Goal: Task Accomplishment & Management: Manage account settings

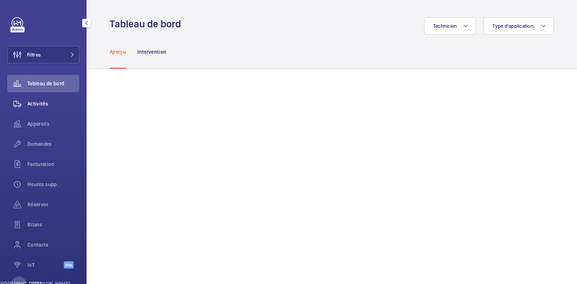
click at [46, 101] on font "Activités" at bounding box center [37, 104] width 21 height 6
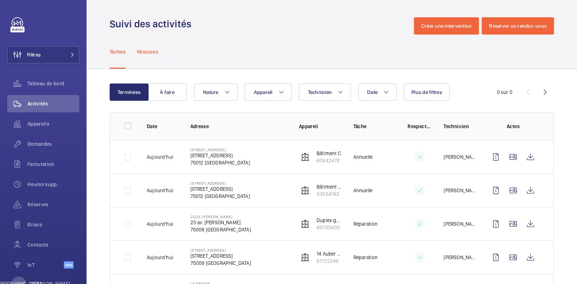
click at [153, 51] on font "Missions" at bounding box center [147, 52] width 21 height 6
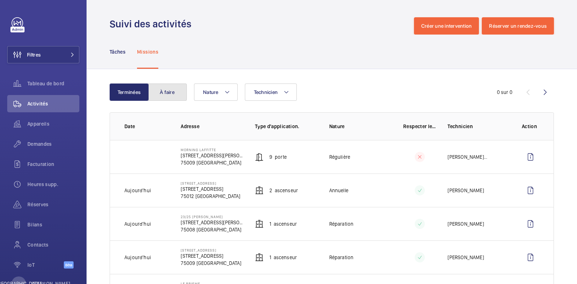
click at [173, 91] on font "À faire" at bounding box center [167, 92] width 15 height 6
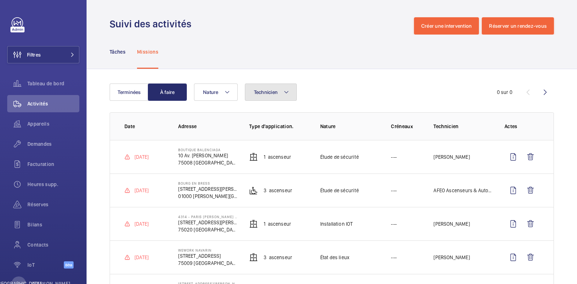
click at [287, 94] on mat-icon at bounding box center [286, 92] width 6 height 9
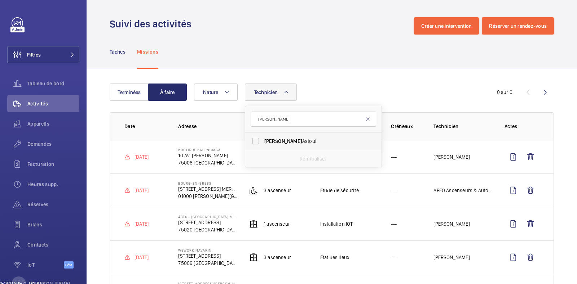
type input "[PERSON_NAME]"
click at [282, 141] on span "[PERSON_NAME]" at bounding box center [313, 141] width 99 height 7
click at [263, 141] on input "[PERSON_NAME]" at bounding box center [255, 141] width 14 height 14
checkbox input "true"
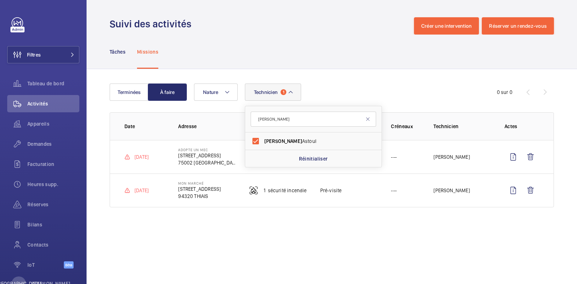
click at [386, 89] on div "Technicien 1 [PERSON_NAME] Réinitialiser Nature" at bounding box center [330, 92] width 273 height 17
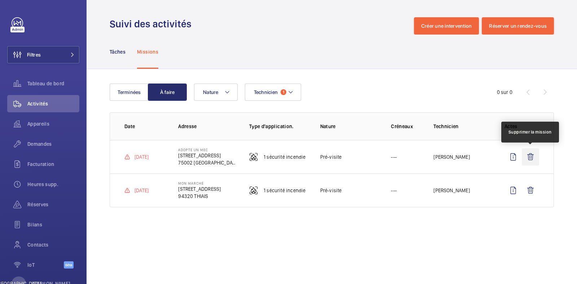
click at [531, 157] on wm-front-icon-button at bounding box center [530, 157] width 17 height 17
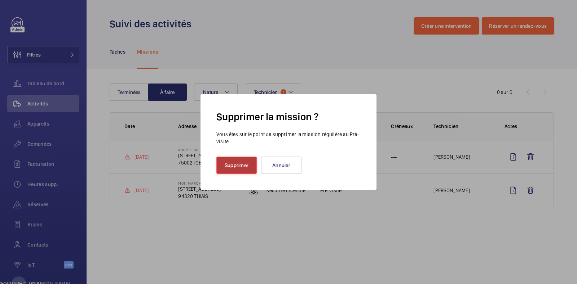
click at [238, 167] on font "Supprimer" at bounding box center [237, 166] width 24 height 6
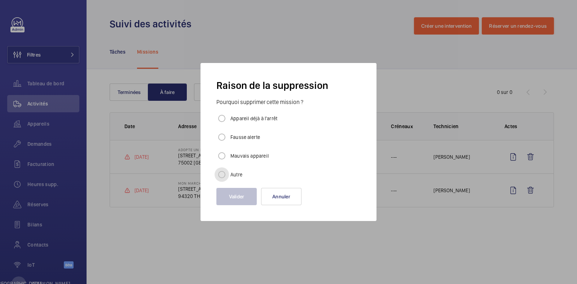
click at [225, 175] on input "Autre" at bounding box center [221, 175] width 14 height 14
radio input "true"
click at [234, 192] on button "Valider" at bounding box center [236, 196] width 40 height 17
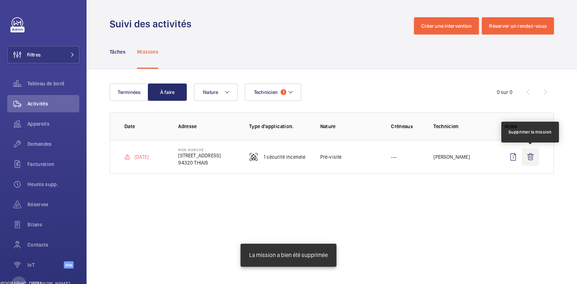
click at [533, 159] on wm-front-icon-button at bounding box center [530, 157] width 17 height 17
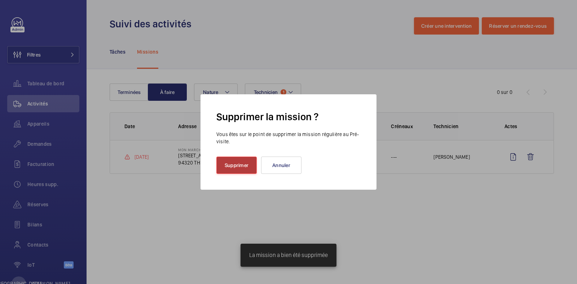
click at [242, 165] on font "Supprimer" at bounding box center [237, 166] width 24 height 6
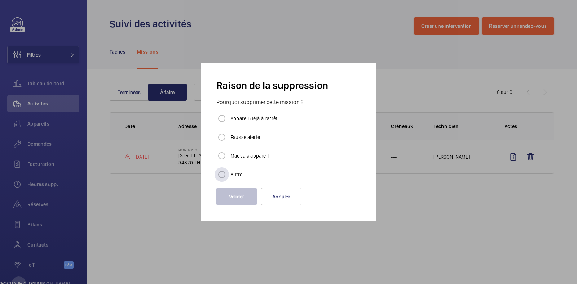
click at [231, 171] on label "Autre" at bounding box center [235, 174] width 13 height 7
click at [229, 171] on input "Autre" at bounding box center [221, 175] width 14 height 14
radio input "true"
click at [226, 190] on button "Valider" at bounding box center [236, 196] width 40 height 17
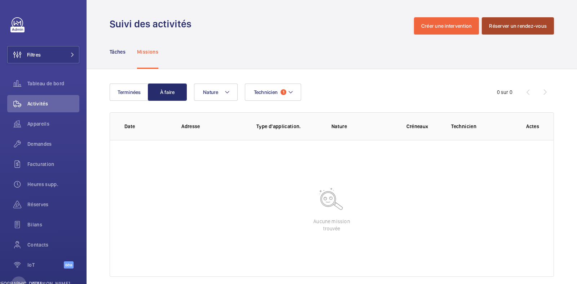
click at [517, 23] on font "Réserver un rendez-vous" at bounding box center [518, 26] width 58 height 6
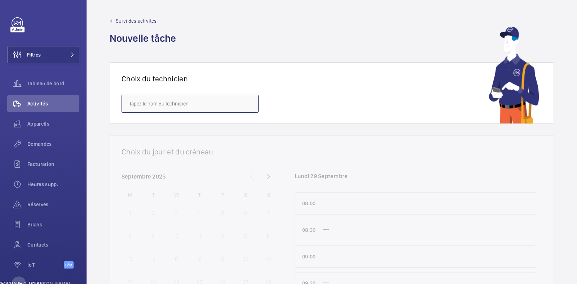
click at [165, 106] on input "text" at bounding box center [189, 104] width 137 height 18
click at [168, 126] on mat-option "[PERSON_NAME]" at bounding box center [190, 125] width 136 height 17
type input "[PERSON_NAME]"
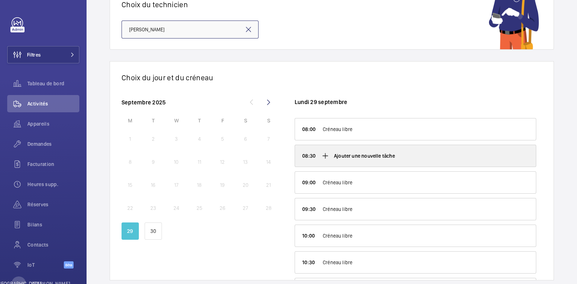
scroll to position [88, 0]
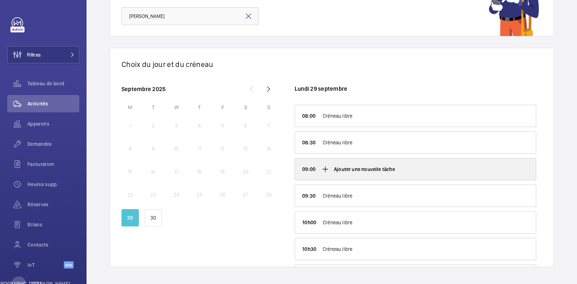
click at [355, 167] on p "Ajouter une nouvelle tâche" at bounding box center [364, 169] width 61 height 7
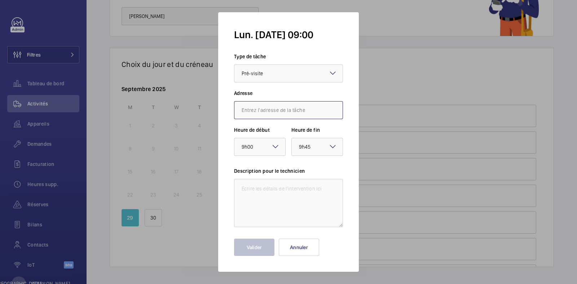
click at [269, 112] on input "text" at bounding box center [288, 110] width 109 height 18
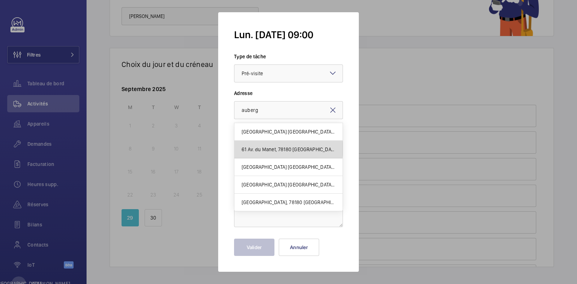
click at [283, 149] on font "61 Av. du Manet, 78180 [GEOGRAPHIC_DATA]" at bounding box center [290, 150] width 96 height 6
type input "61 Av. du Manet, 78180 [GEOGRAPHIC_DATA]"
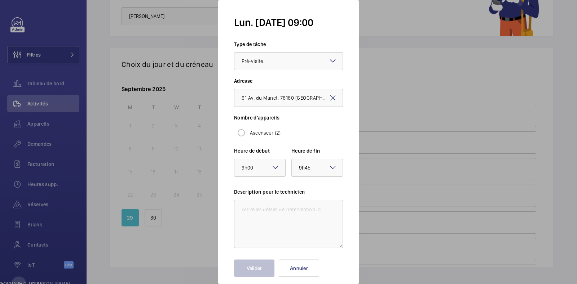
click at [328, 96] on mat-icon at bounding box center [332, 98] width 9 height 9
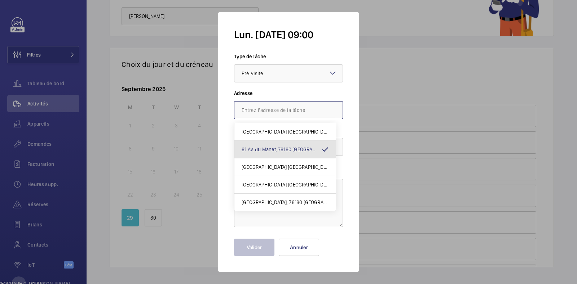
scroll to position [0, 0]
click at [266, 110] on input "text" at bounding box center [288, 110] width 109 height 18
click at [296, 202] on font "[GEOGRAPHIC_DATA], 78180 [GEOGRAPHIC_DATA]" at bounding box center [295, 203] width 107 height 6
type input "[GEOGRAPHIC_DATA], 78180 [GEOGRAPHIC_DATA]"
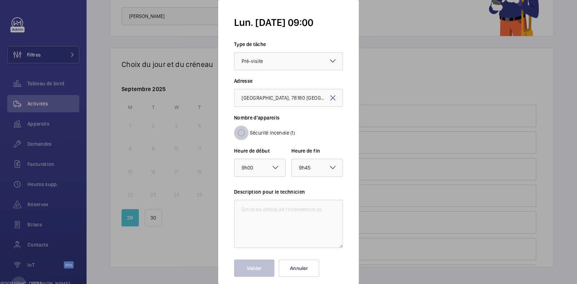
click at [242, 133] on input "Sécurité incendie (1)" at bounding box center [241, 133] width 14 height 14
radio input "true"
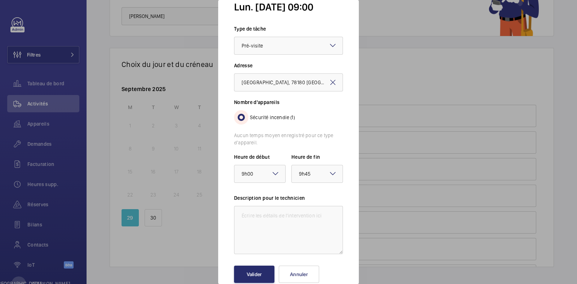
scroll to position [30, 0]
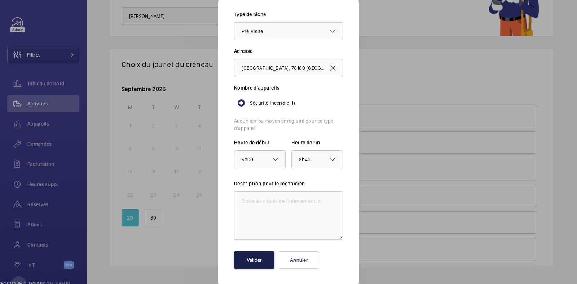
click at [261, 264] on button "Valider" at bounding box center [254, 260] width 40 height 17
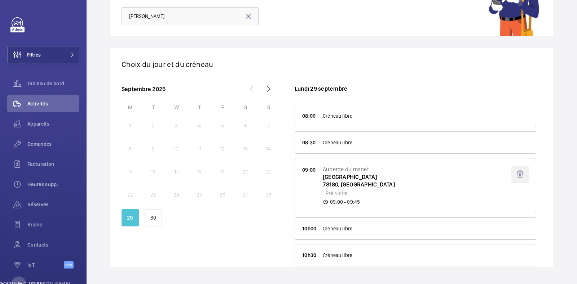
click at [511, 175] on wm-front-icon-button at bounding box center [519, 174] width 17 height 17
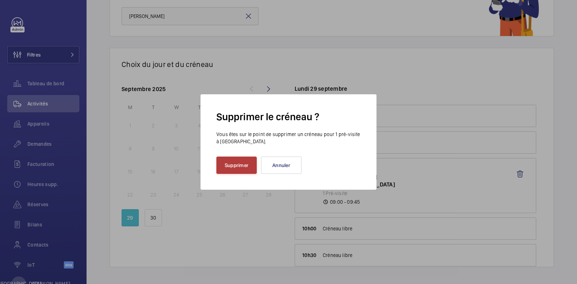
click at [235, 167] on font "Supprimer" at bounding box center [237, 166] width 24 height 6
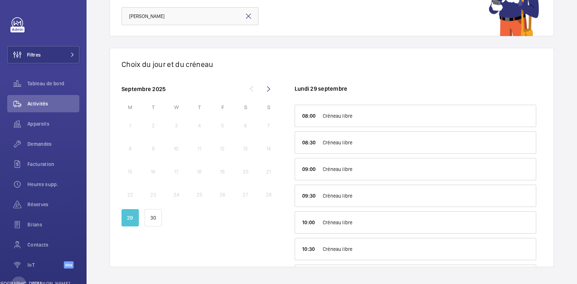
click at [248, 17] on mat-icon at bounding box center [248, 16] width 9 height 9
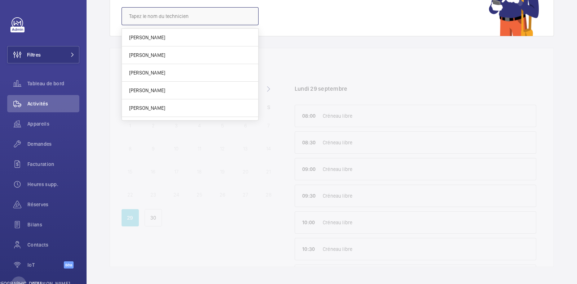
click at [190, 23] on input "text" at bounding box center [189, 16] width 137 height 18
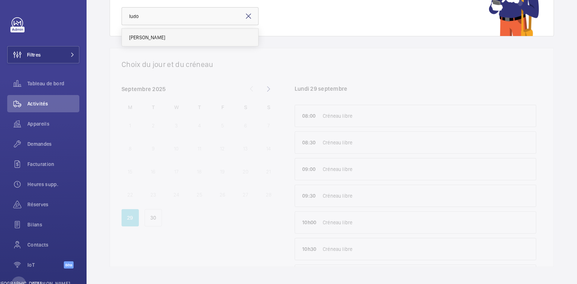
click at [173, 34] on mat-option "[PERSON_NAME]" at bounding box center [190, 37] width 136 height 17
type input "[PERSON_NAME]"
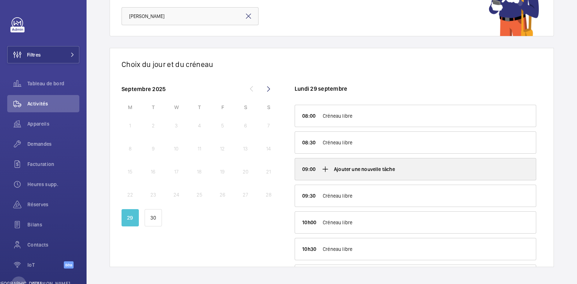
click at [377, 167] on p "Ajouter une nouvelle tâche" at bounding box center [364, 169] width 61 height 7
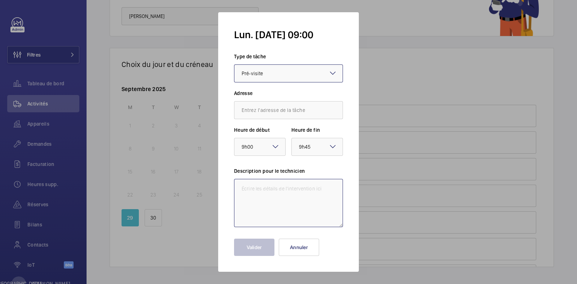
click at [288, 195] on textarea at bounding box center [288, 203] width 109 height 48
type textarea "Centrale [PERSON_NAME] III AGORA Concept"
click at [280, 113] on input "text" at bounding box center [288, 110] width 109 height 18
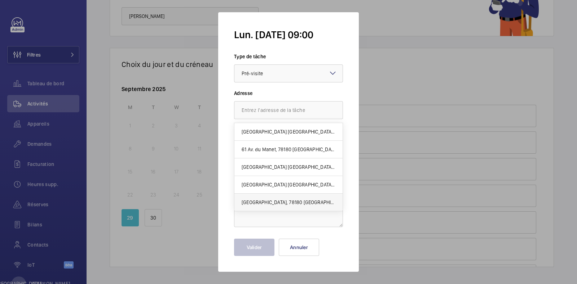
click at [284, 202] on font "[GEOGRAPHIC_DATA], 78180 [GEOGRAPHIC_DATA]" at bounding box center [295, 203] width 107 height 6
type input "[GEOGRAPHIC_DATA], 78180 [GEOGRAPHIC_DATA]"
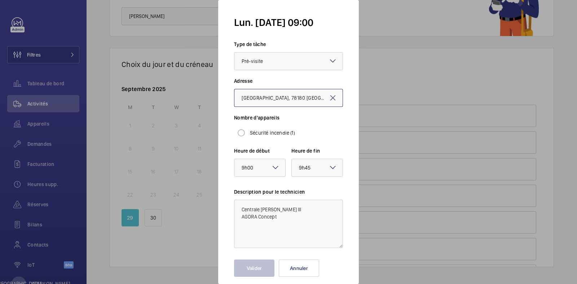
scroll to position [0, 54]
click at [247, 134] on input "Sécurité incendie (1)" at bounding box center [241, 133] width 14 height 14
radio input "true"
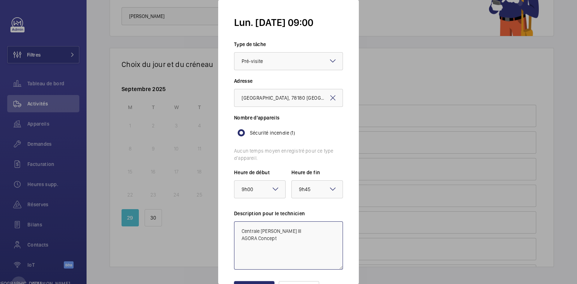
click at [259, 251] on textarea "Centrale [PERSON_NAME] III AGORA Concept" at bounding box center [288, 246] width 109 height 48
click at [288, 245] on textarea "Centrale [PERSON_NAME] III AGORA Concept" at bounding box center [288, 246] width 109 height 48
click at [244, 244] on textarea "Centrale [PERSON_NAME] III AGORA Concept 22 DM" at bounding box center [288, 246] width 109 height 48
click at [269, 260] on textarea "Centrale [PERSON_NAME] III AGORA Concept 78 DI Optiques 22 DM" at bounding box center [288, 246] width 109 height 48
drag, startPoint x: 299, startPoint y: 260, endPoint x: 235, endPoint y: 204, distance: 85.3
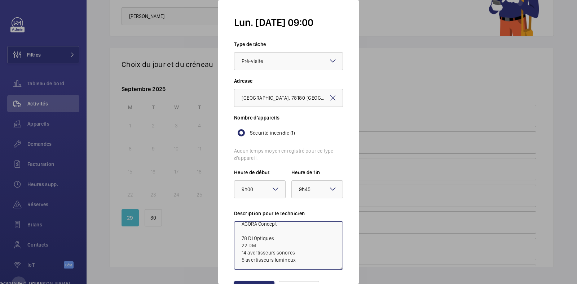
click at [234, 203] on form "lun. [DATE] 09:00 Type [PERSON_NAME] Sélectionnez un type [PERSON_NAME] × Pré-v…" at bounding box center [288, 142] width 141 height 284
click at [270, 238] on textarea "Centrale [PERSON_NAME] III AGORA Concept 78 DI Optiques 22 DM 14 avertisseurs s…" at bounding box center [288, 246] width 109 height 48
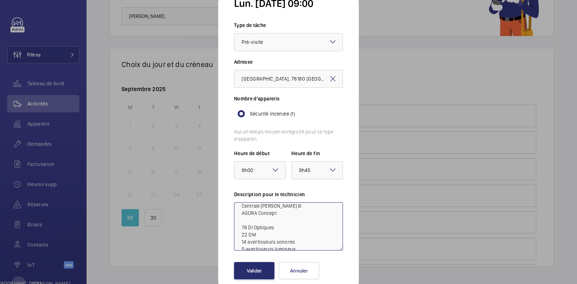
scroll to position [30, 0]
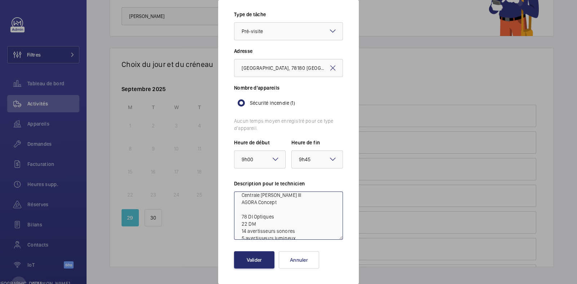
drag, startPoint x: 240, startPoint y: 226, endPoint x: 313, endPoint y: 244, distance: 74.7
click at [313, 244] on form "lun. [DATE] 09:00 Type [PERSON_NAME] Sélectionnez un type [PERSON_NAME] × Pré-v…" at bounding box center [288, 142] width 141 height 284
type textarea "Centrale [PERSON_NAME] III AGORA Concept 78 DI Optiques 22 DM 14 avertisseurs s…"
click at [257, 262] on font "Valider" at bounding box center [254, 260] width 15 height 6
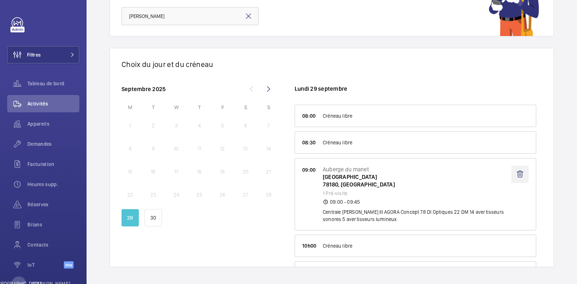
click at [512, 171] on wm-front-icon-button at bounding box center [519, 174] width 17 height 17
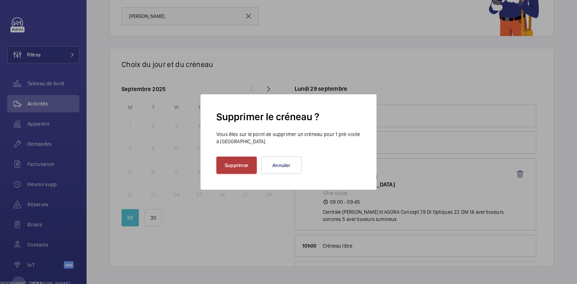
click at [238, 168] on button "Supprimer" at bounding box center [236, 165] width 40 height 17
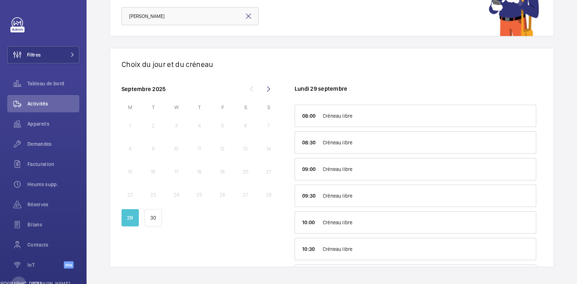
scroll to position [0, 0]
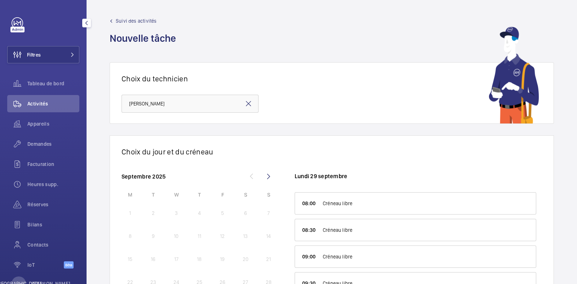
click at [49, 104] on span "Activités" at bounding box center [53, 103] width 52 height 7
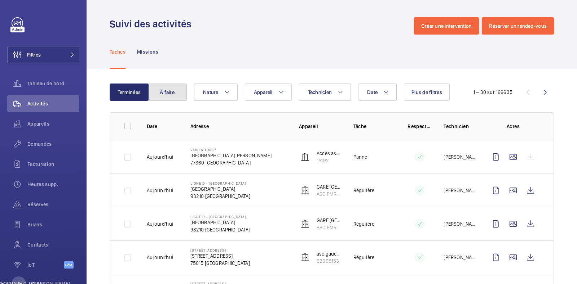
click at [164, 92] on font "À faire" at bounding box center [167, 92] width 15 height 6
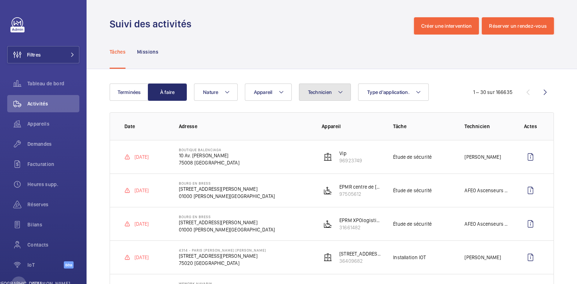
click at [329, 92] on font "Technicien" at bounding box center [320, 92] width 24 height 6
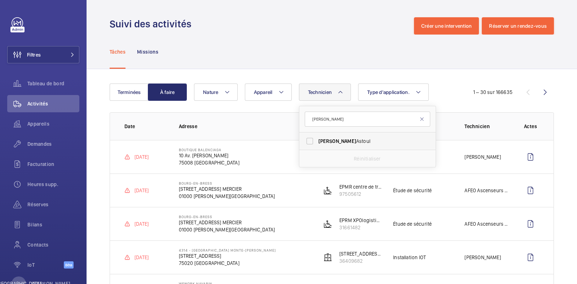
type input "[PERSON_NAME]"
click at [333, 139] on span "[PERSON_NAME]" at bounding box center [337, 141] width 38 height 6
click at [317, 139] on input "[PERSON_NAME]" at bounding box center [309, 141] width 14 height 14
checkbox input "true"
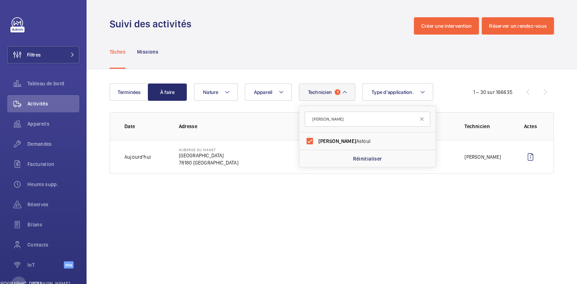
drag, startPoint x: 282, startPoint y: 201, endPoint x: 304, endPoint y: 201, distance: 22.7
click at [283, 201] on wm-front-admin-operations-monitoring "Suivi des activités Créer une intervention Réserver un rendez-vous Tâches Missi…" at bounding box center [332, 142] width 490 height 284
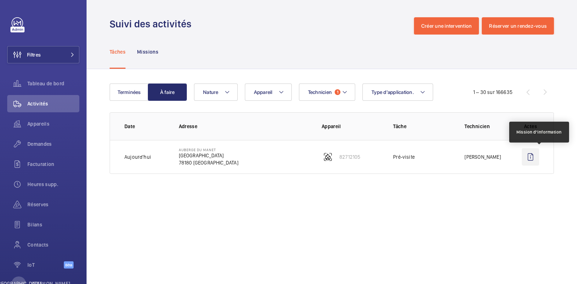
click at [533, 156] on wm-front-icon-button at bounding box center [530, 157] width 17 height 17
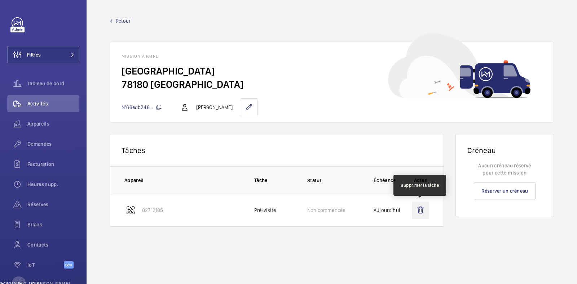
click at [423, 212] on wm-front-icon-button at bounding box center [420, 210] width 17 height 17
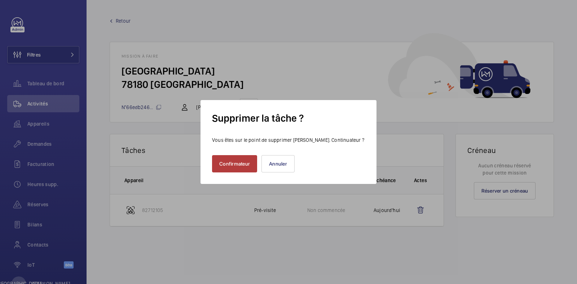
click at [236, 167] on font "Confirmateur" at bounding box center [234, 164] width 31 height 6
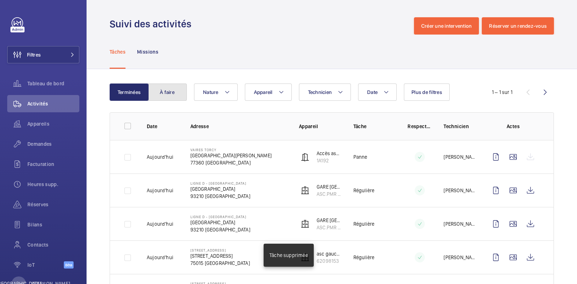
click at [160, 93] on font "À faire" at bounding box center [167, 92] width 15 height 6
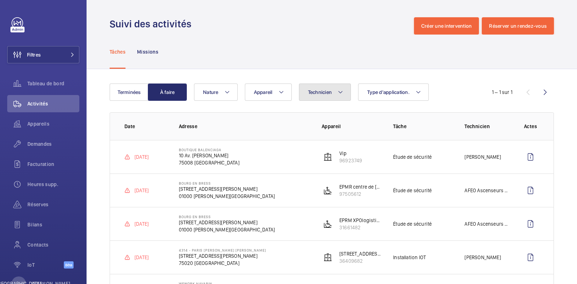
click at [320, 91] on font "Technicien" at bounding box center [320, 92] width 24 height 6
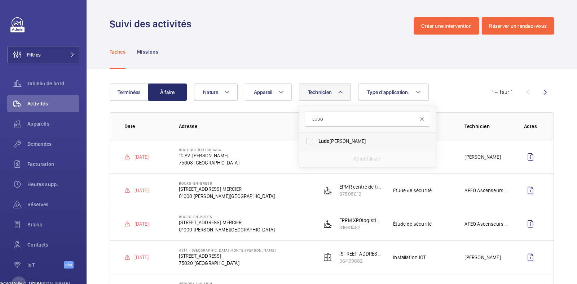
type input "LUDO"
click at [344, 142] on span "Ludo [PERSON_NAME]" at bounding box center [367, 141] width 99 height 7
click at [317, 142] on input "Ludo [PERSON_NAME]" at bounding box center [309, 141] width 14 height 14
checkbox input "true"
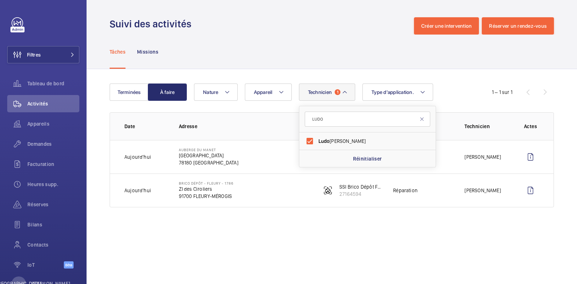
click at [344, 249] on wm-front-admin-operations-monitoring "Suivi des activités Créer une intervention Réserver un rendez-vous Tâches Missi…" at bounding box center [332, 142] width 490 height 284
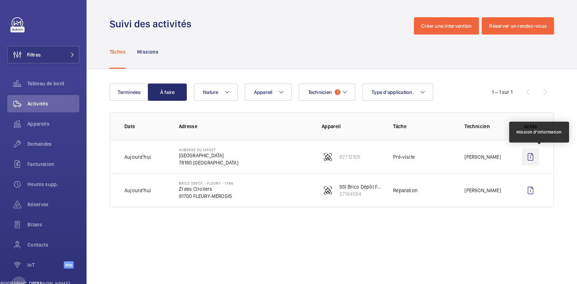
click at [530, 154] on wm-front-icon-button at bounding box center [530, 157] width 17 height 17
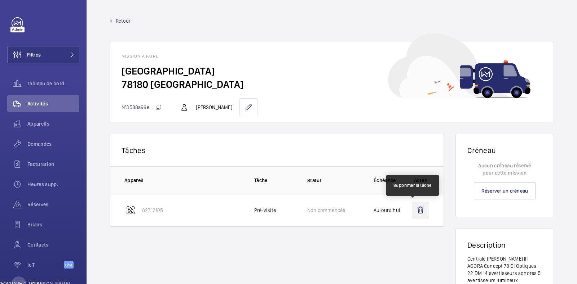
click at [416, 211] on wm-front-icon-button at bounding box center [420, 210] width 17 height 17
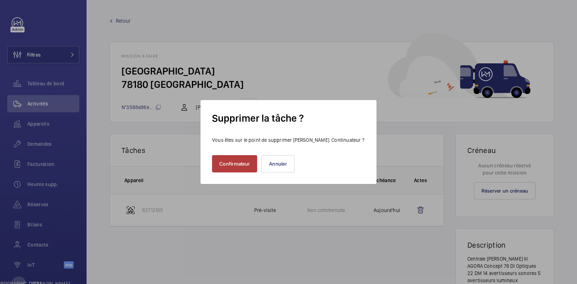
click at [230, 163] on font "Confirmateur" at bounding box center [234, 164] width 31 height 6
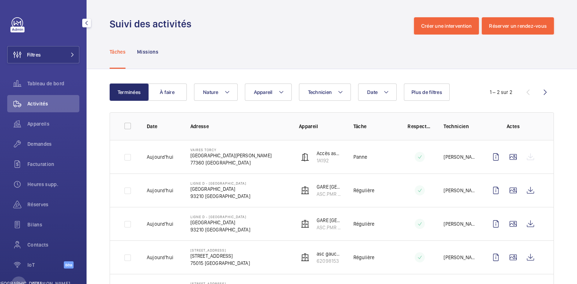
click at [51, 105] on span "Activités" at bounding box center [53, 103] width 52 height 7
click at [169, 96] on button "À faire" at bounding box center [167, 92] width 39 height 17
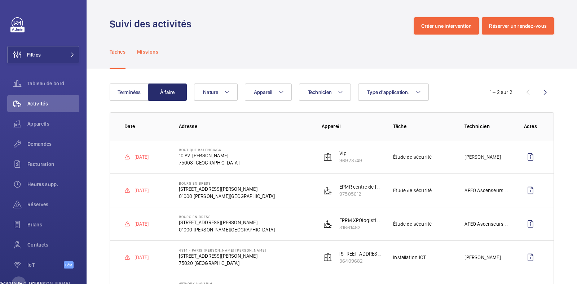
click at [153, 50] on font "Missions" at bounding box center [147, 52] width 21 height 6
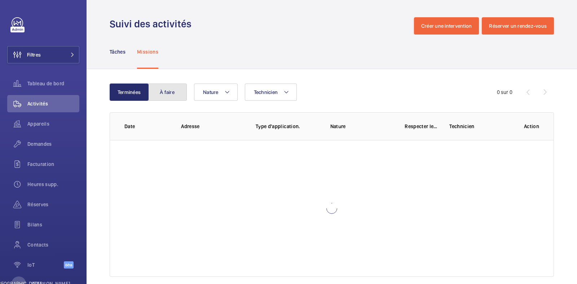
click at [181, 98] on button "À faire" at bounding box center [167, 92] width 39 height 17
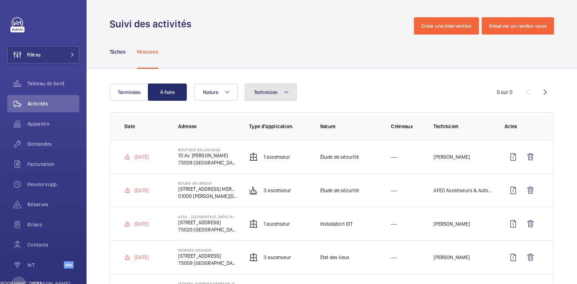
click at [288, 90] on mat-icon at bounding box center [286, 92] width 6 height 9
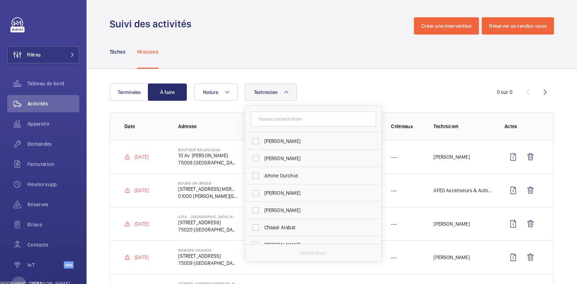
click at [269, 123] on input "text" at bounding box center [313, 119] width 125 height 15
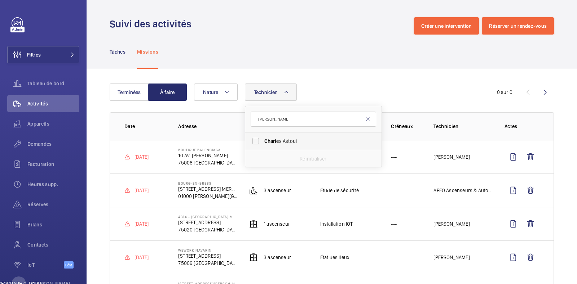
type input "[PERSON_NAME]"
click at [264, 143] on span "Charle" at bounding box center [271, 141] width 15 height 6
click at [263, 143] on input "[PERSON_NAME]" at bounding box center [255, 141] width 14 height 14
checkbox input "true"
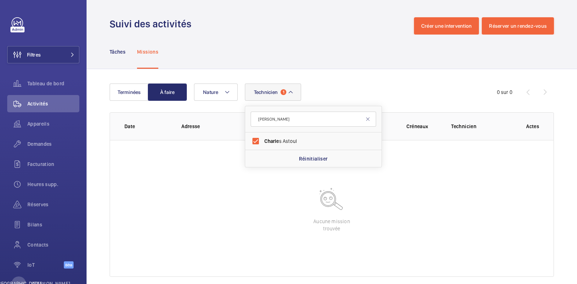
click at [404, 92] on div "Technicien 1 [PERSON_NAME] [PERSON_NAME] Réinitialiser Nature" at bounding box center [330, 92] width 273 height 17
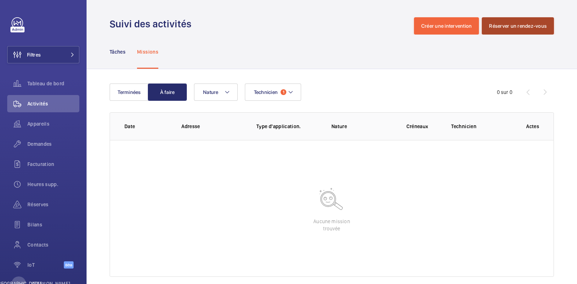
click at [505, 27] on font "Réserver un rendez-vous" at bounding box center [518, 26] width 58 height 6
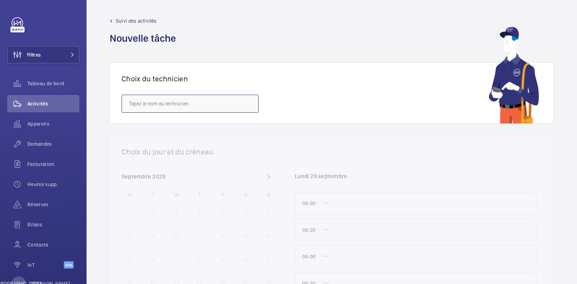
click at [213, 104] on input "text" at bounding box center [189, 104] width 137 height 18
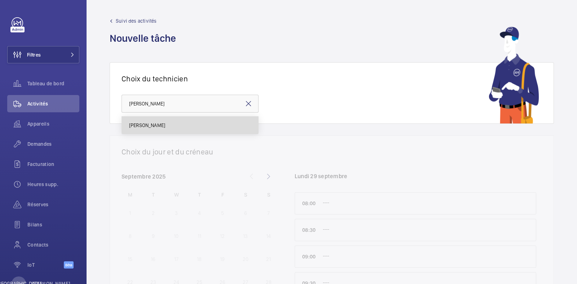
click at [185, 128] on mat-option "[PERSON_NAME]" at bounding box center [190, 125] width 136 height 17
type input "[PERSON_NAME]"
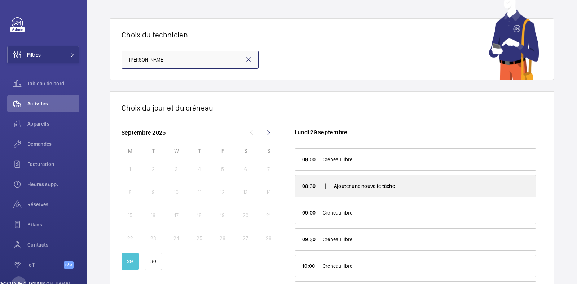
scroll to position [88, 0]
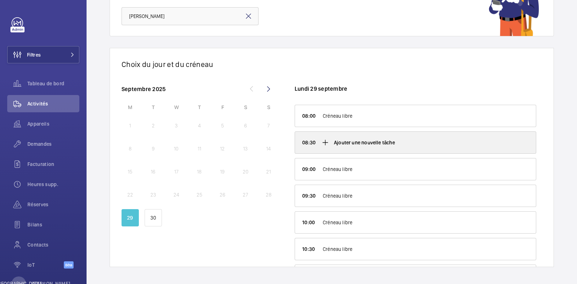
click at [348, 139] on p "Ajouter une nouvelle tâche" at bounding box center [364, 142] width 61 height 7
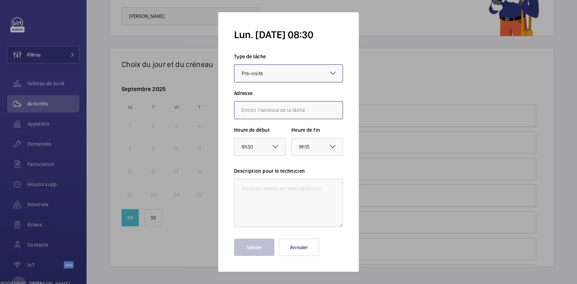
click at [289, 109] on input "text" at bounding box center [288, 110] width 109 height 18
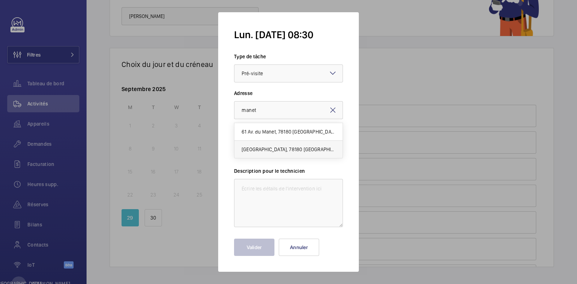
click at [278, 145] on mat-option "[GEOGRAPHIC_DATA], 78180 [GEOGRAPHIC_DATA]" at bounding box center [288, 149] width 108 height 17
type input "[GEOGRAPHIC_DATA], 78180 [GEOGRAPHIC_DATA]"
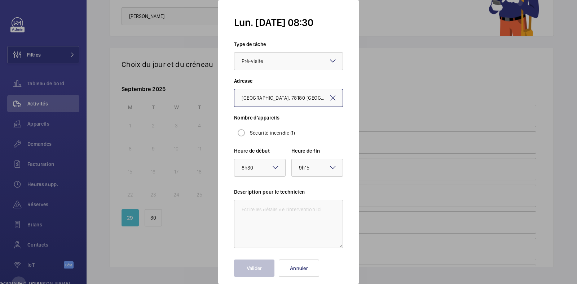
scroll to position [0, 54]
click at [246, 130] on input "Sécurité incendie (1)" at bounding box center [241, 133] width 14 height 14
radio input "true"
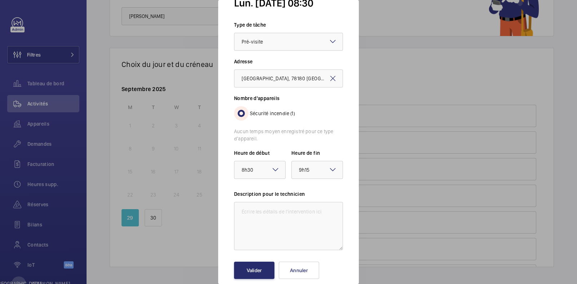
scroll to position [30, 0]
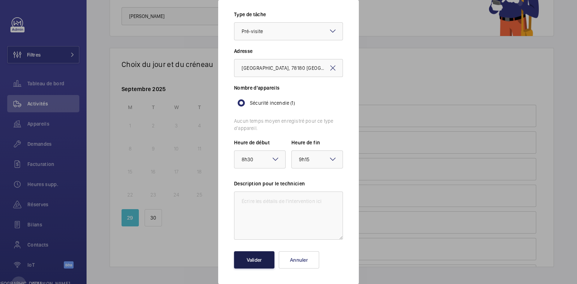
click at [255, 262] on font "Valider" at bounding box center [254, 260] width 15 height 6
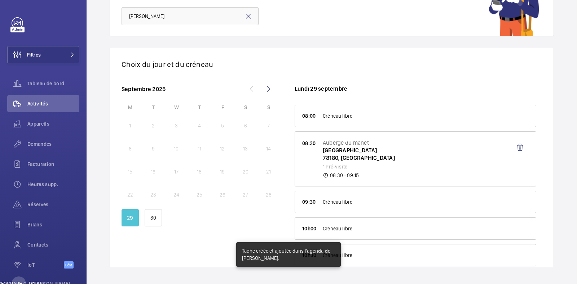
scroll to position [0, 0]
